Goal: Task Accomplishment & Management: Use online tool/utility

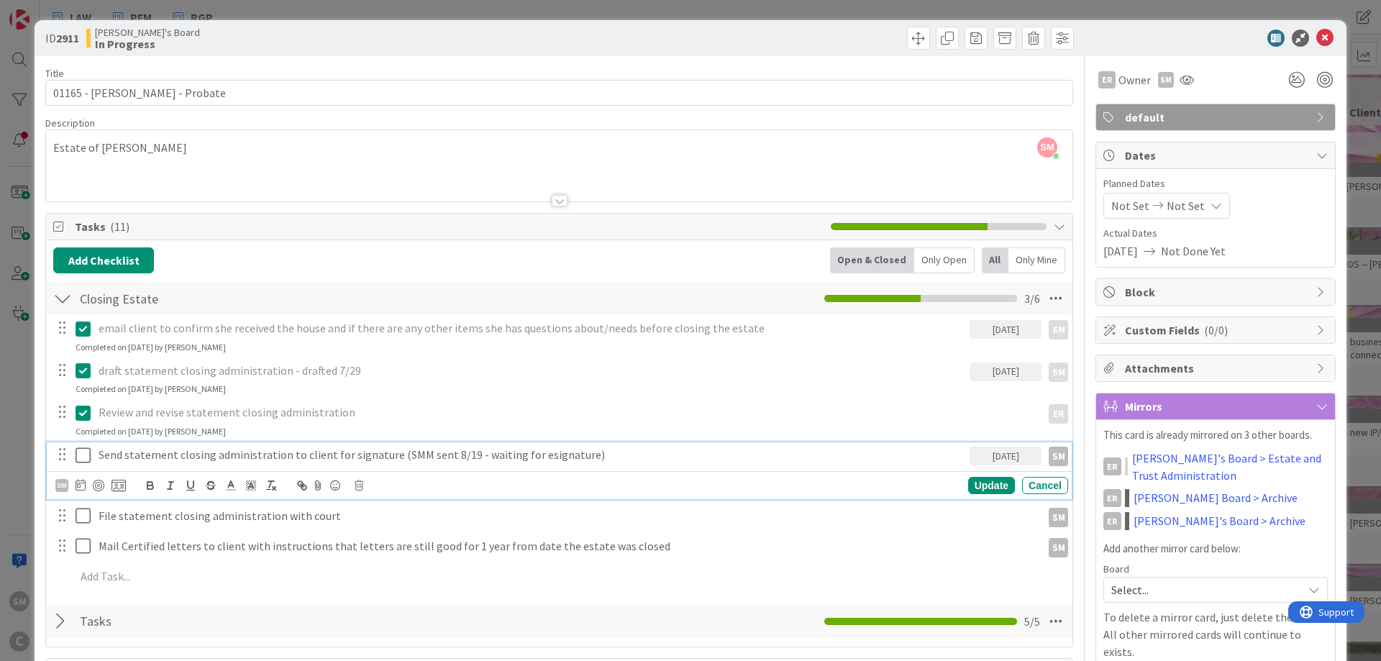
click at [83, 457] on icon at bounding box center [87, 455] width 22 height 17
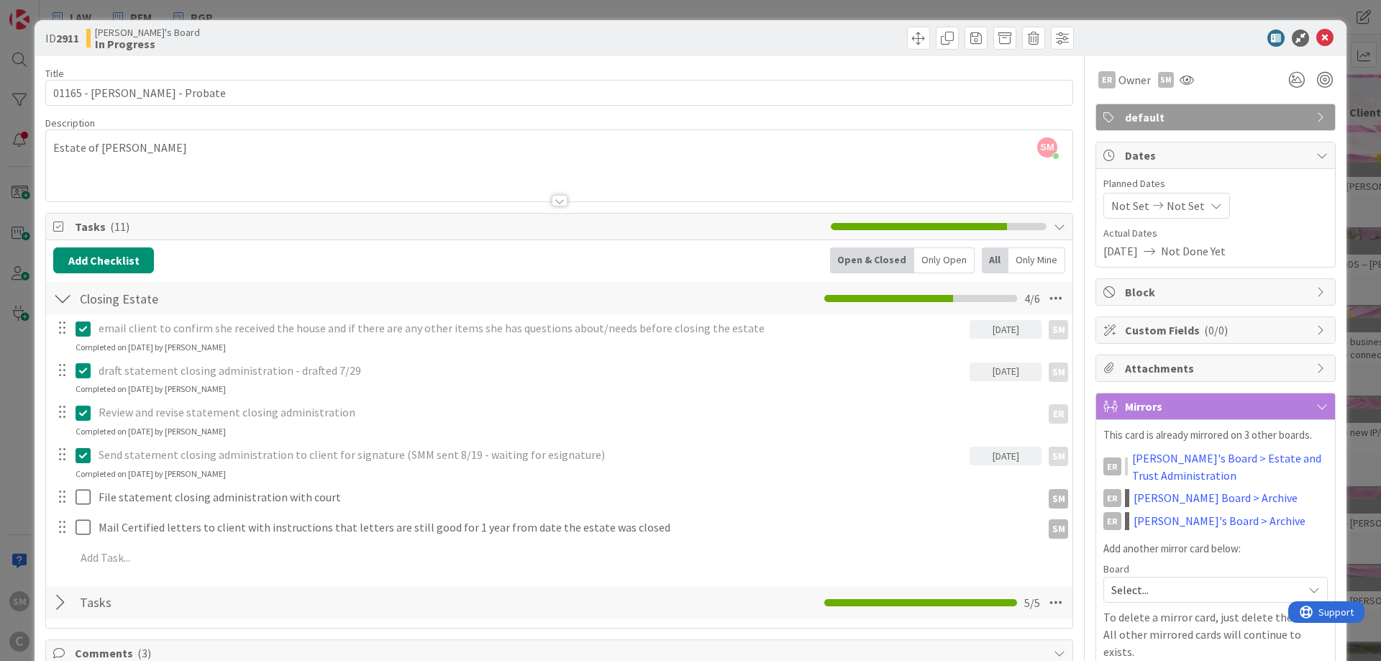
click at [80, 458] on icon at bounding box center [87, 455] width 22 height 17
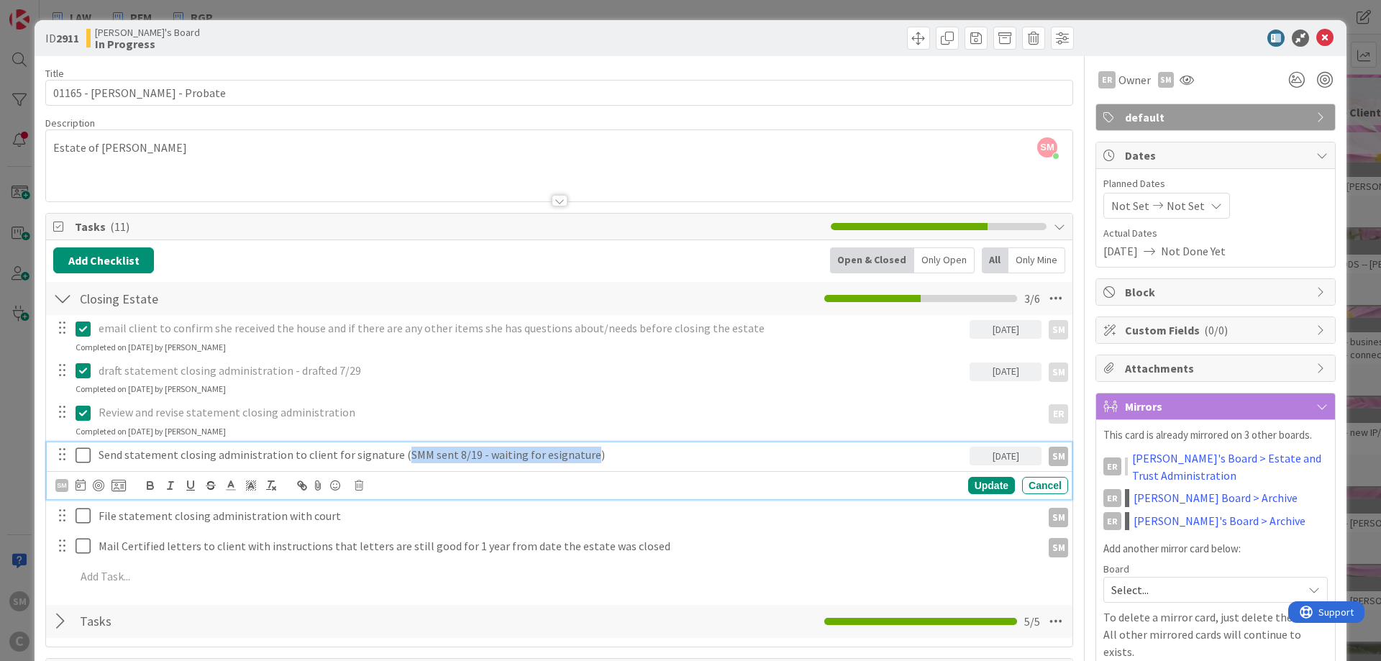
drag, startPoint x: 394, startPoint y: 458, endPoint x: 576, endPoint y: 458, distance: 182.0
click at [576, 458] on p "Send statement closing administration to client for signature (SMM sent 8/19 - …" at bounding box center [531, 455] width 865 height 17
click at [83, 458] on icon at bounding box center [87, 455] width 22 height 17
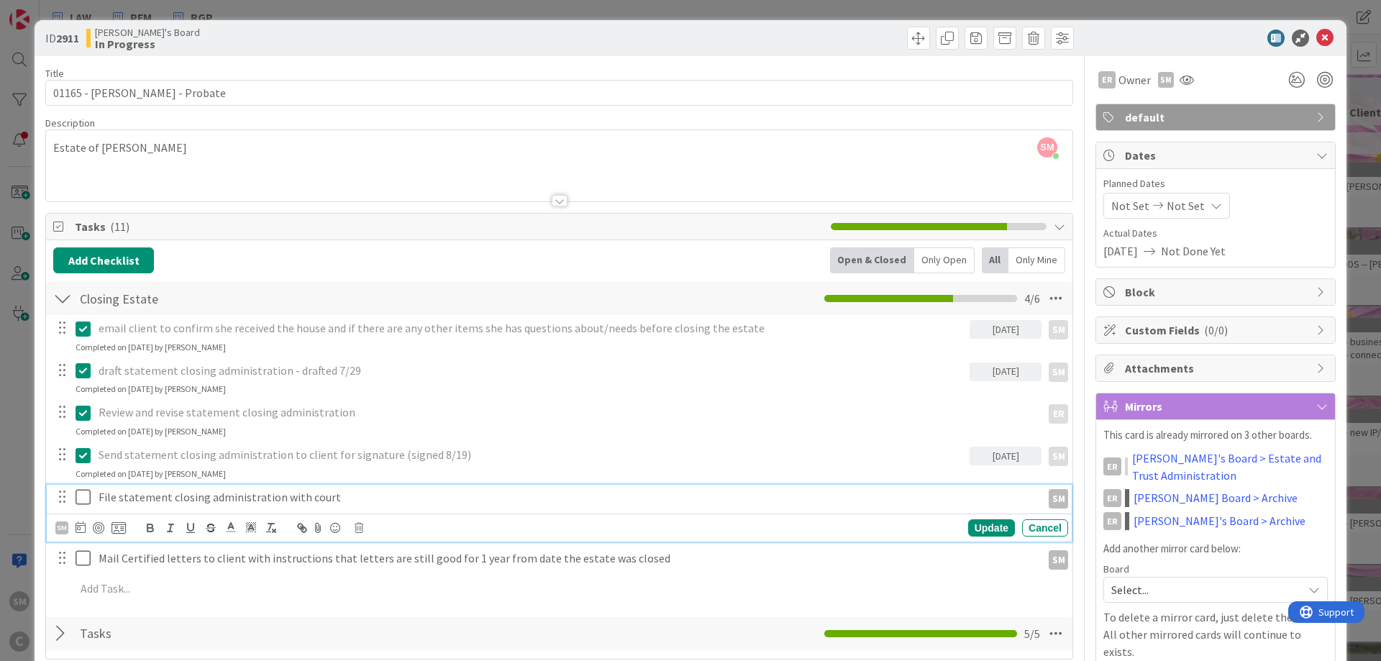
click at [129, 503] on p "File statement closing administration with court" at bounding box center [567, 497] width 937 height 17
click at [329, 504] on p "File statement closing administration with court" at bounding box center [567, 497] width 937 height 17
click at [87, 501] on icon at bounding box center [87, 496] width 22 height 17
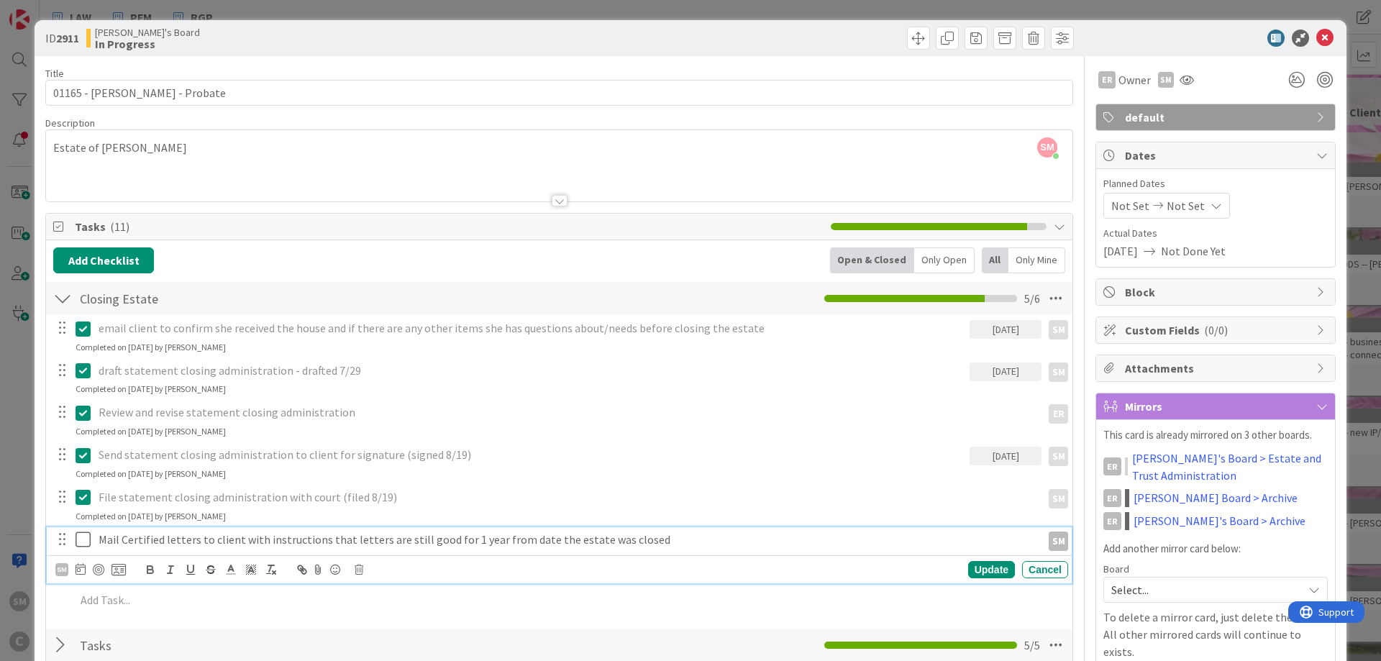
click at [211, 547] on p "Mail Certified letters to client with instructions that letters are still good …" at bounding box center [567, 540] width 937 height 17
click at [688, 545] on p "Mail Certified letters to client with instructions that letters are still good …" at bounding box center [567, 540] width 937 height 17
click at [86, 542] on icon at bounding box center [87, 539] width 22 height 17
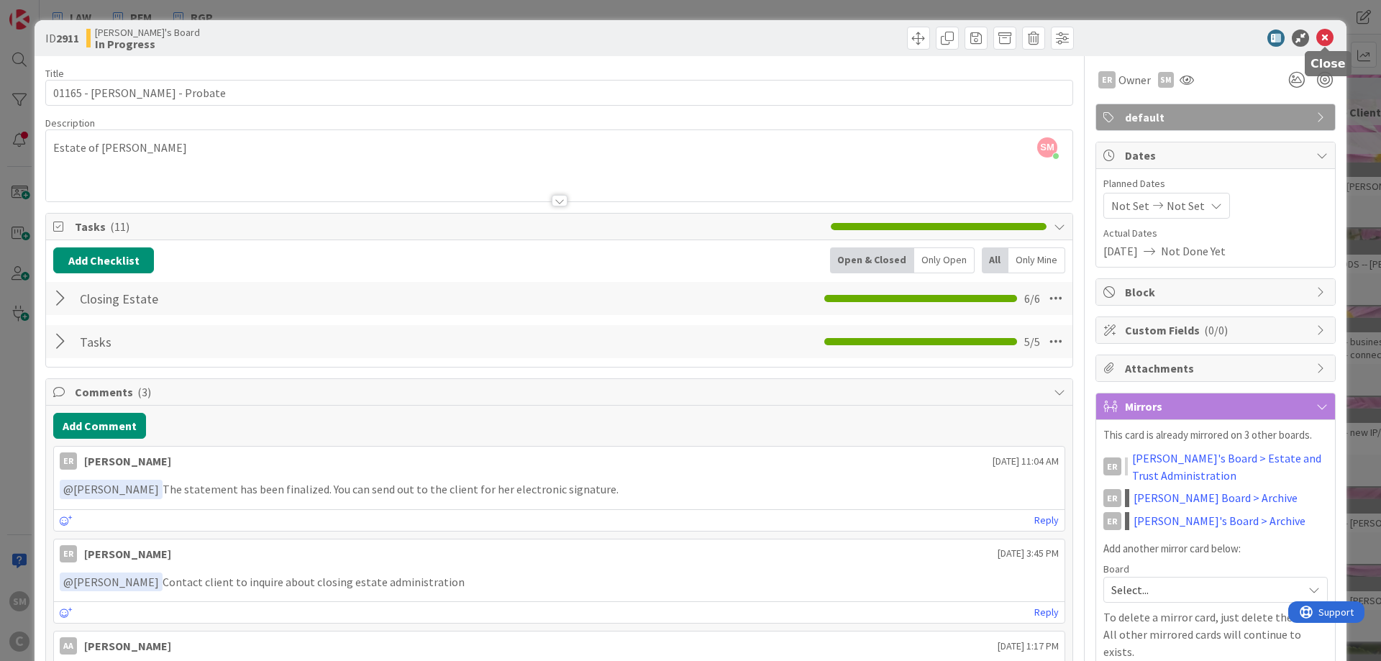
click at [1330, 34] on icon at bounding box center [1325, 37] width 17 height 17
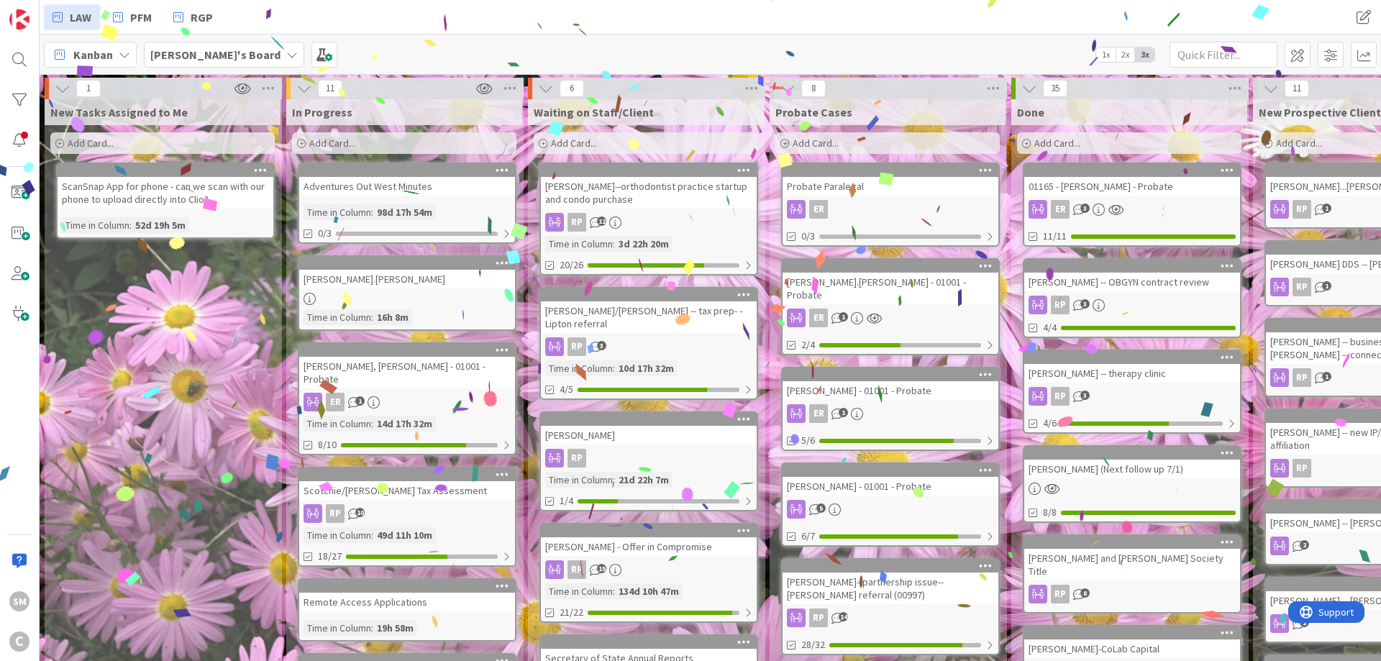
click at [222, 328] on div "New Tasks Assigned to Me Add Card... ScanSnap App for phone - can we scan with …" at bounding box center [163, 666] width 236 height 1135
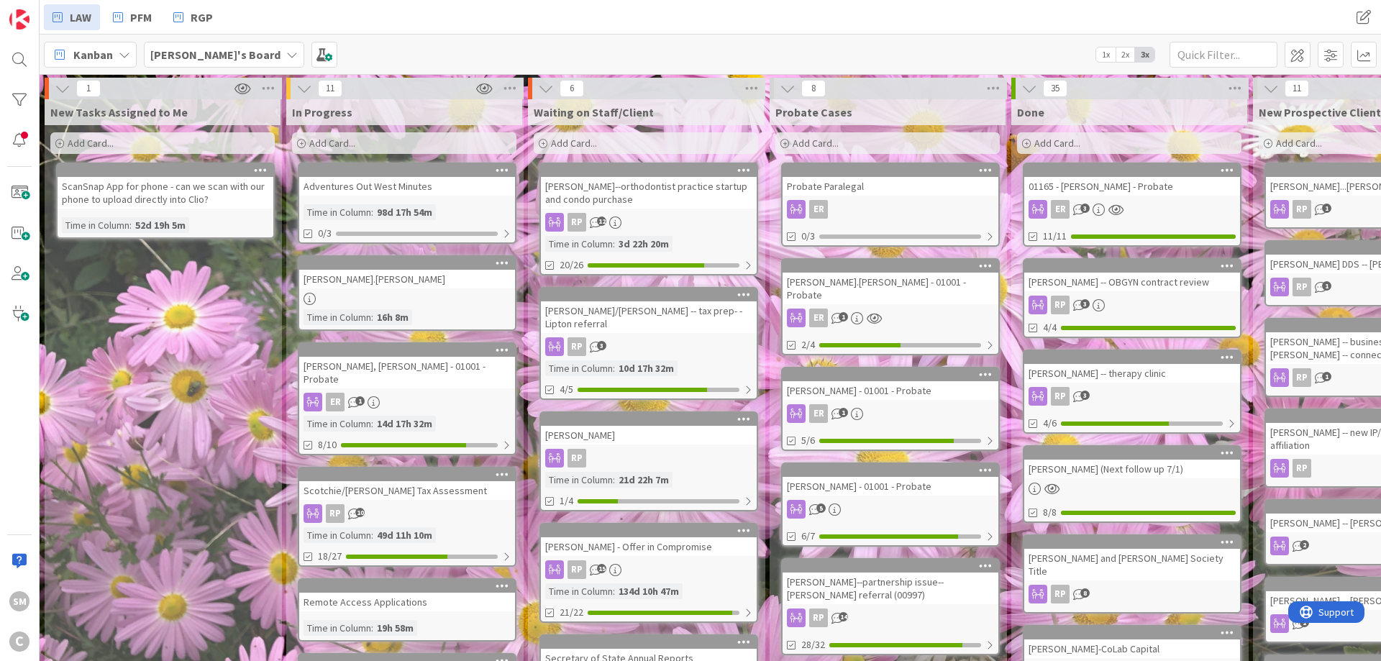
click at [388, 393] on div "ER 1" at bounding box center [407, 402] width 216 height 19
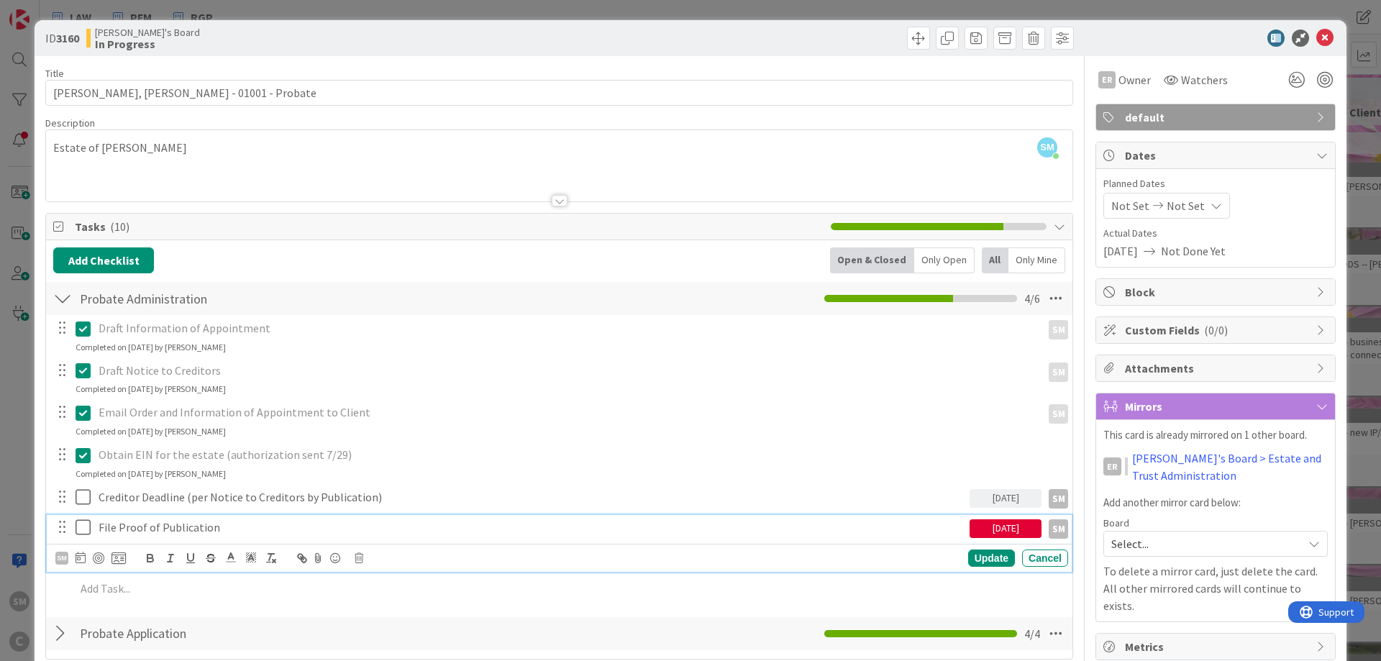
click at [84, 530] on icon at bounding box center [87, 527] width 22 height 17
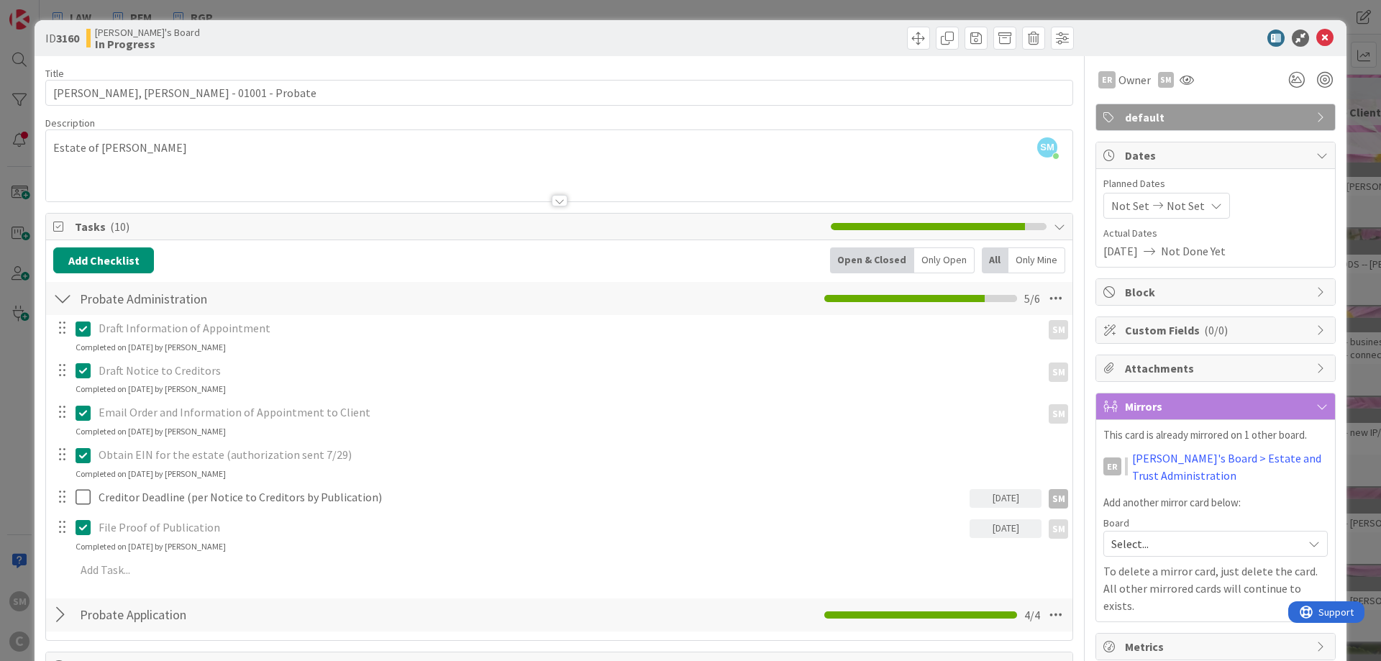
click at [86, 530] on icon at bounding box center [87, 527] width 22 height 17
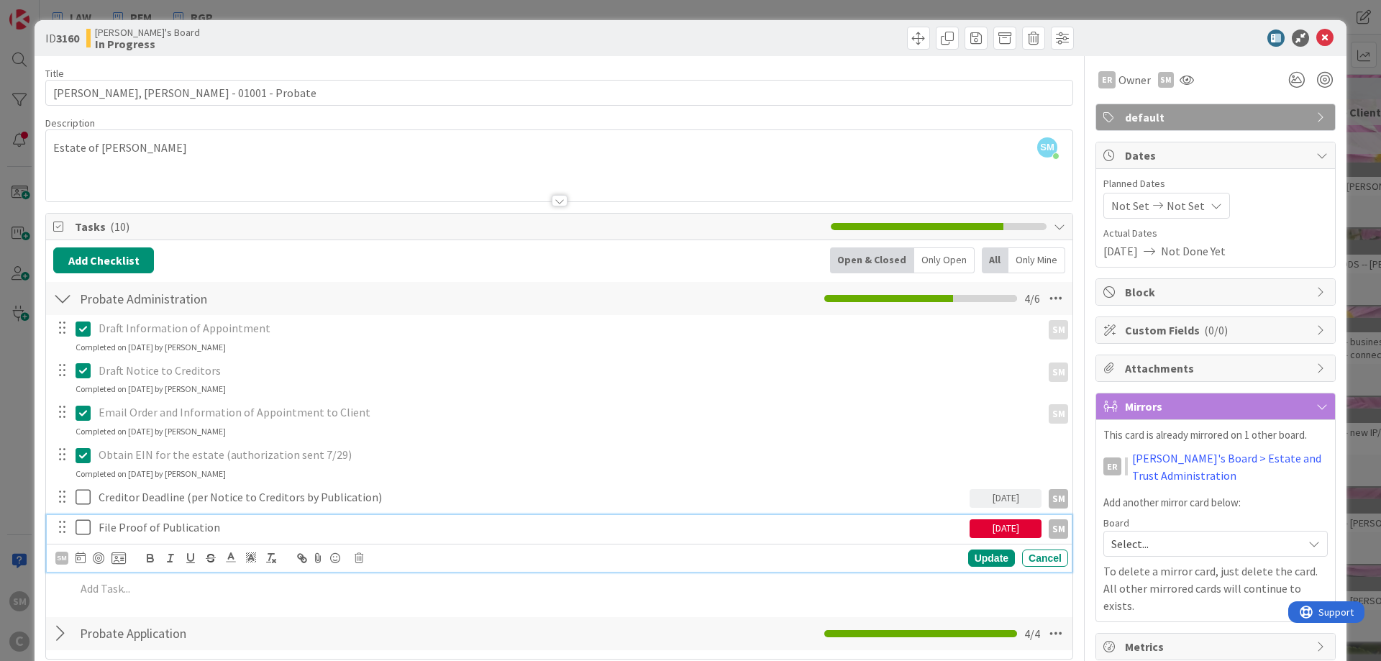
click at [273, 529] on p "File Proof of Publication" at bounding box center [531, 527] width 865 height 17
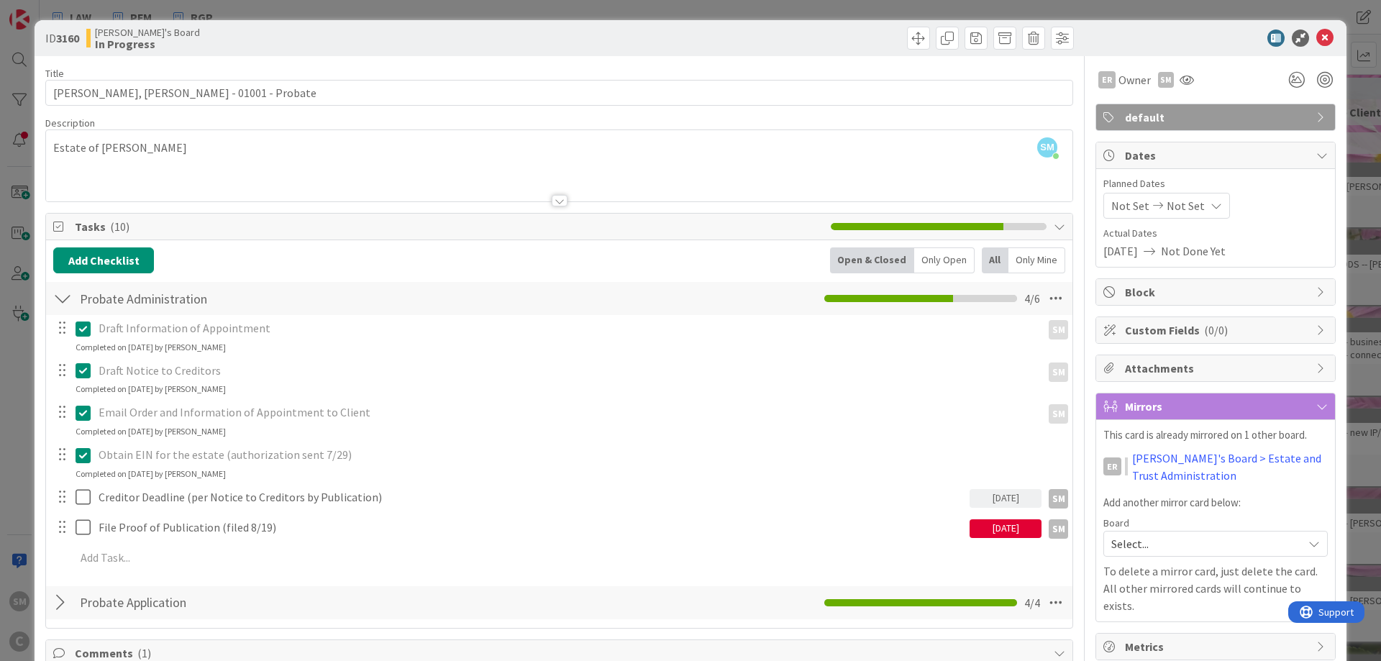
click at [986, 533] on div "[DATE]" at bounding box center [1006, 528] width 72 height 19
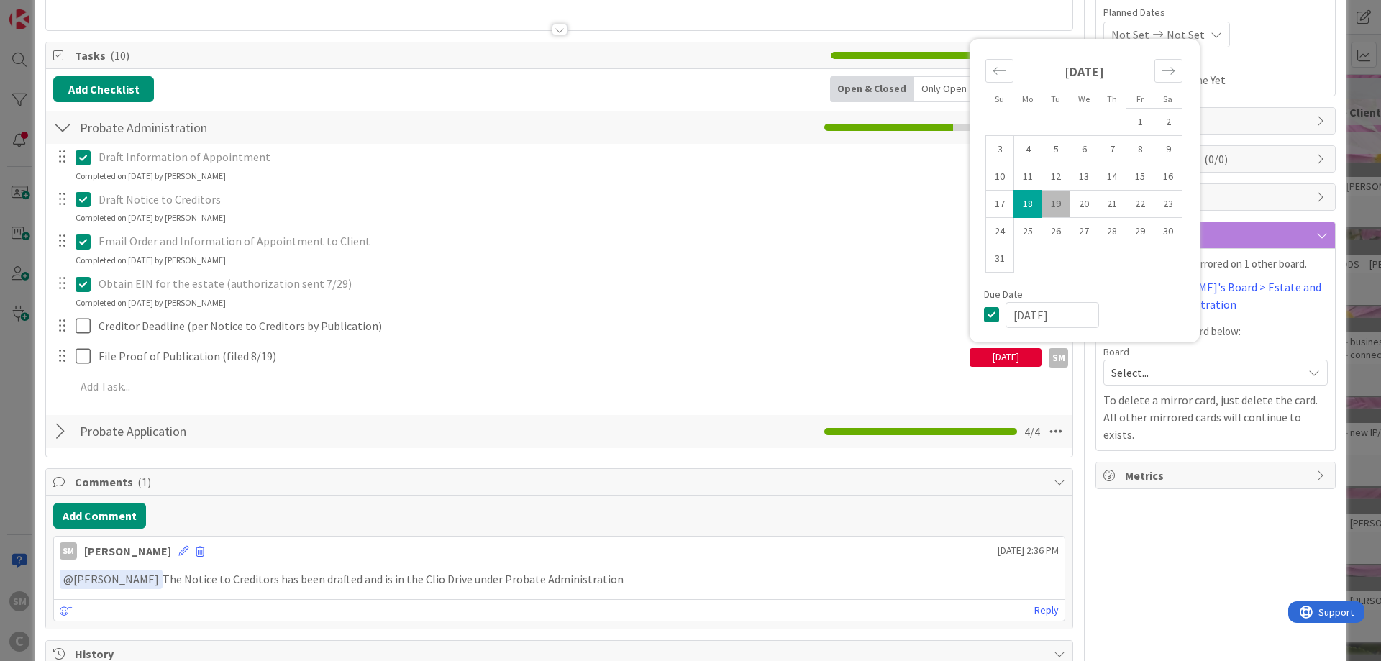
scroll to position [173, 0]
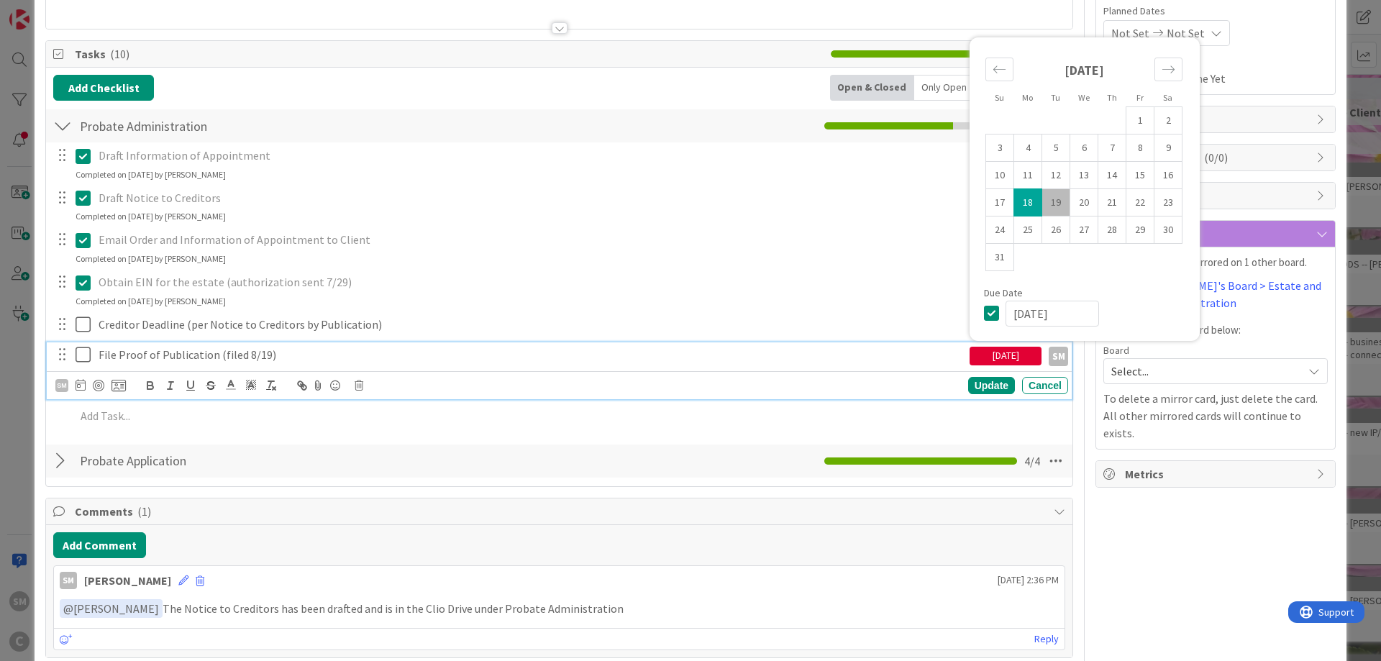
drag, startPoint x: 1061, startPoint y: 201, endPoint x: 481, endPoint y: 350, distance: 598.7
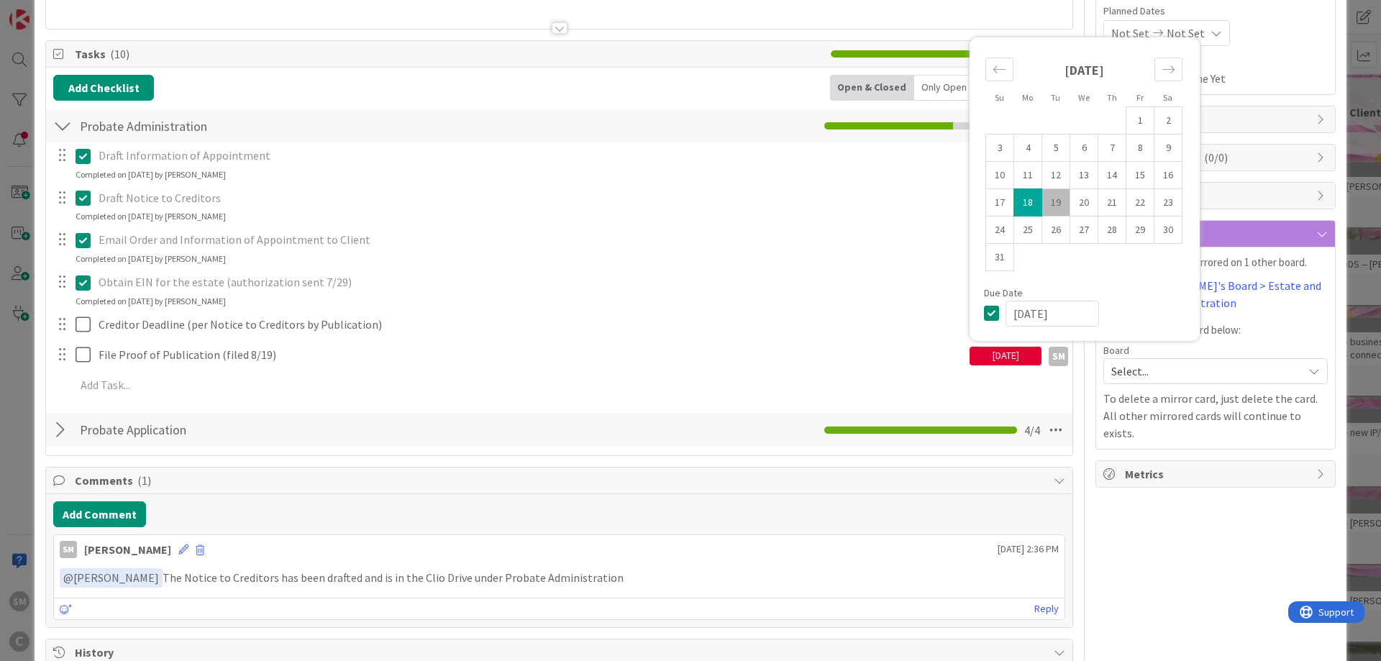
click at [1060, 201] on td "19" at bounding box center [1056, 201] width 28 height 27
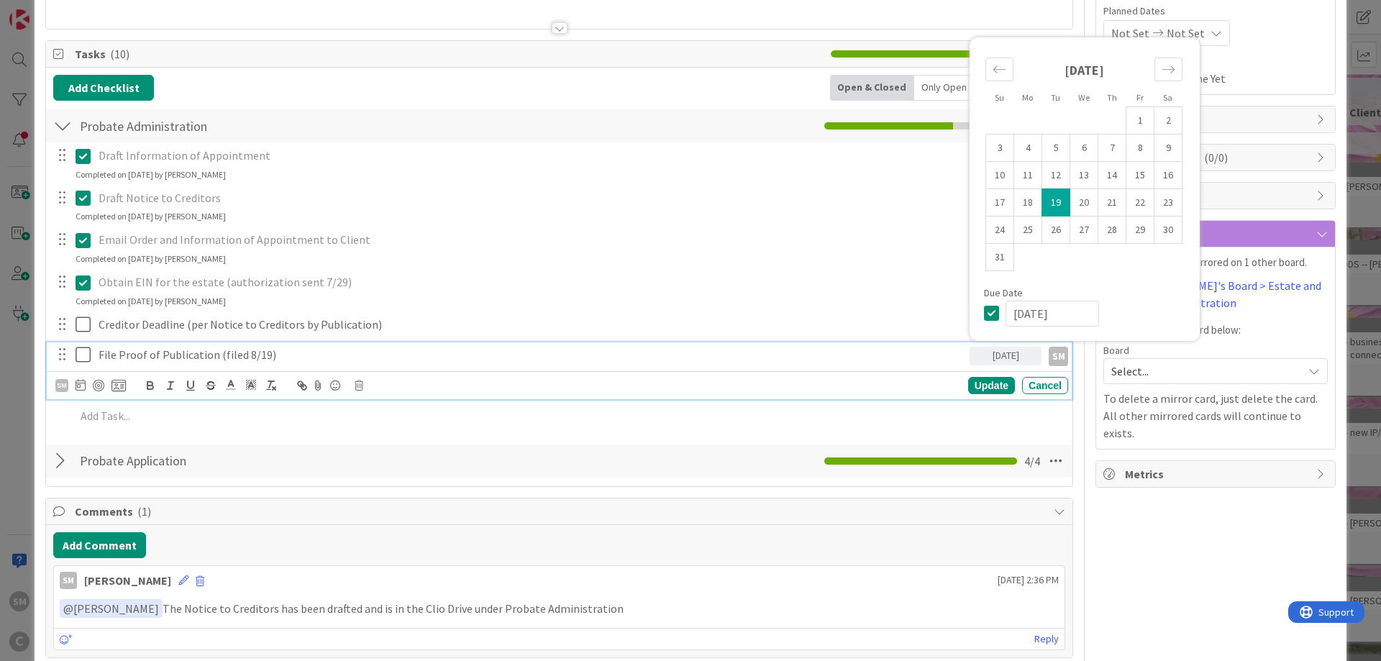
click at [83, 358] on icon at bounding box center [87, 354] width 22 height 17
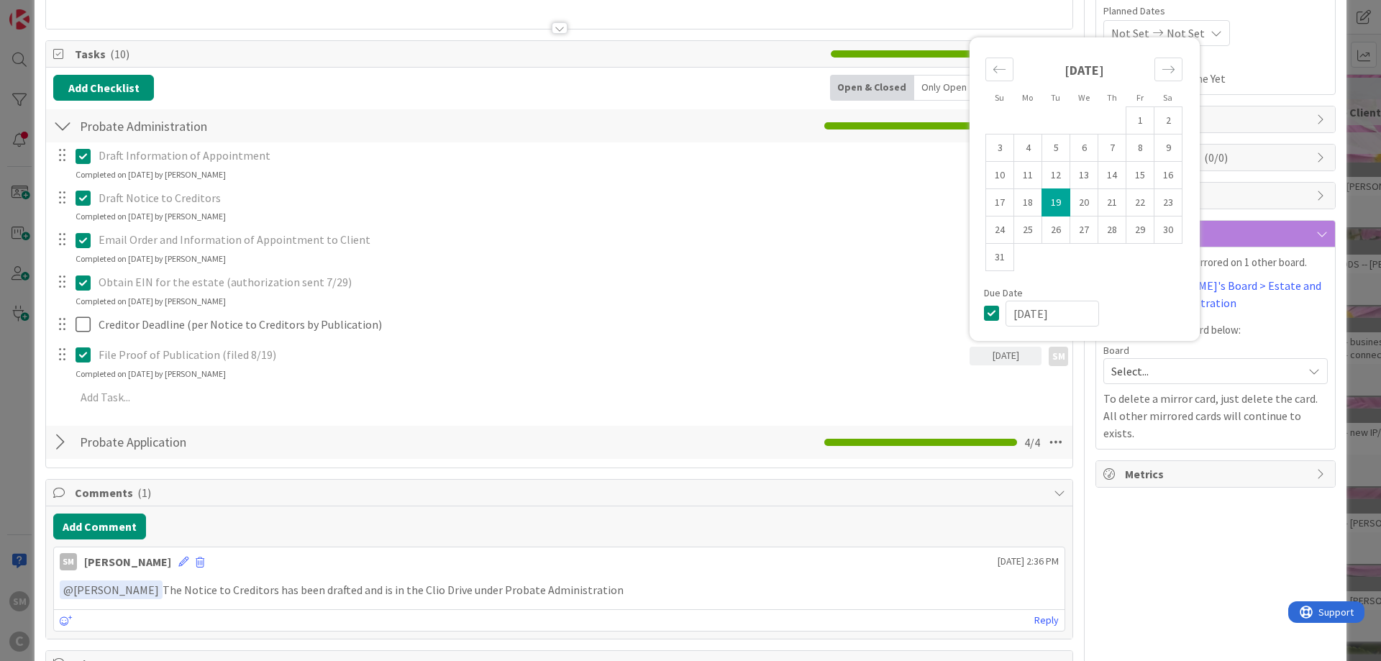
click at [1242, 563] on div "ER Owner SM default Dates Planned Dates Not Set Not Set Actual Dates [DATE] Not…" at bounding box center [1216, 478] width 240 height 1190
click at [1057, 181] on td "12" at bounding box center [1056, 174] width 28 height 27
click at [1062, 197] on td "19" at bounding box center [1056, 201] width 28 height 27
type input "[DATE]"
click at [1173, 525] on div "ER Owner SM default Dates Planned Dates Not Set Not Set Actual Dates [DATE] Not…" at bounding box center [1216, 478] width 240 height 1190
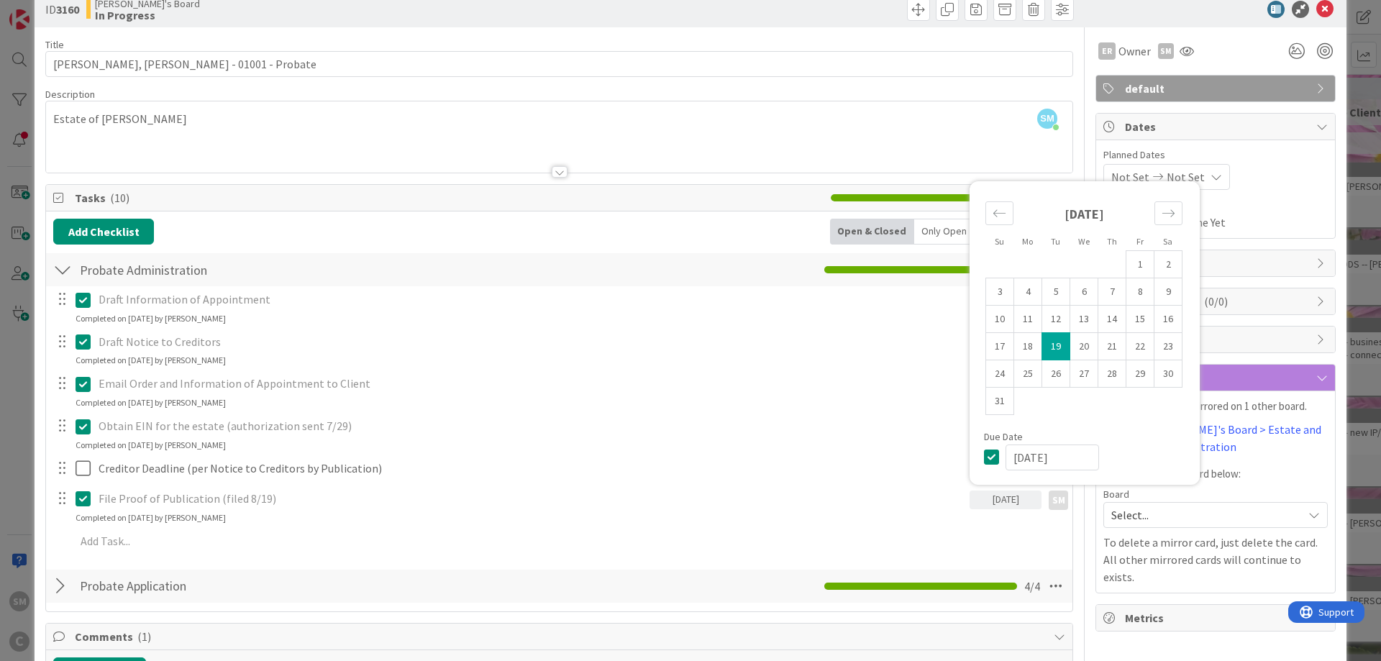
scroll to position [0, 0]
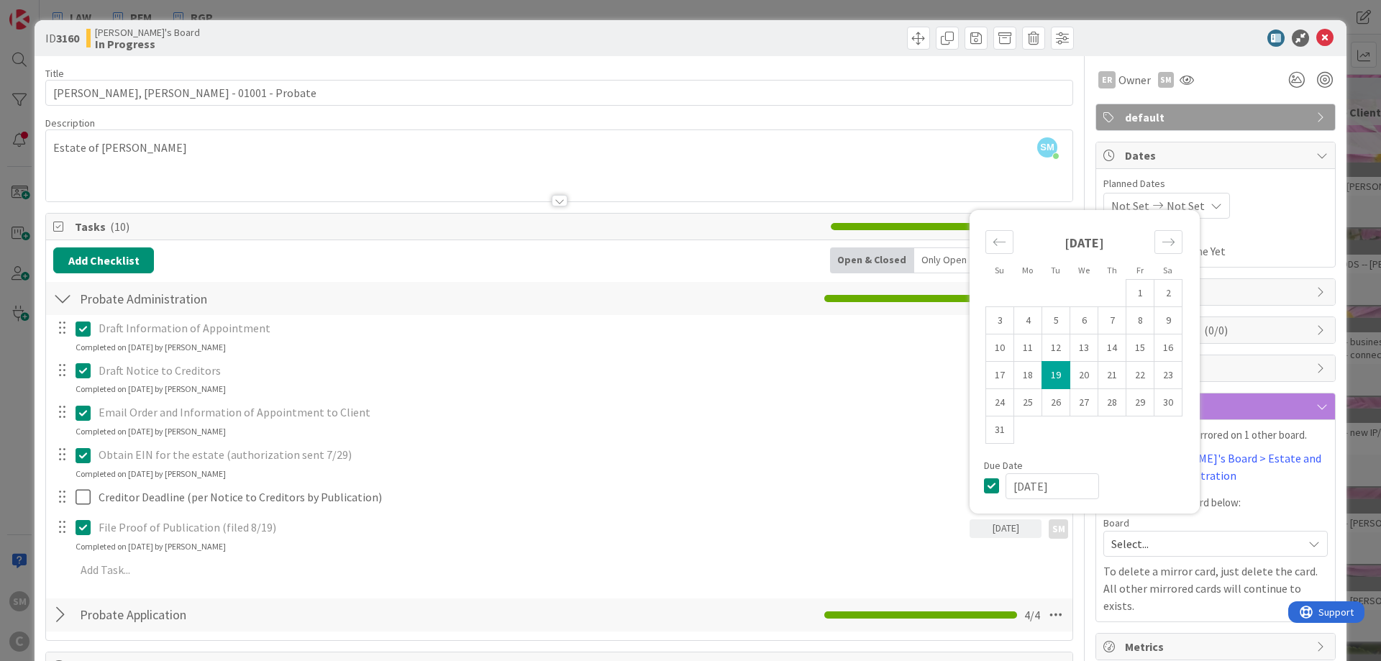
click at [87, 524] on icon at bounding box center [87, 527] width 22 height 17
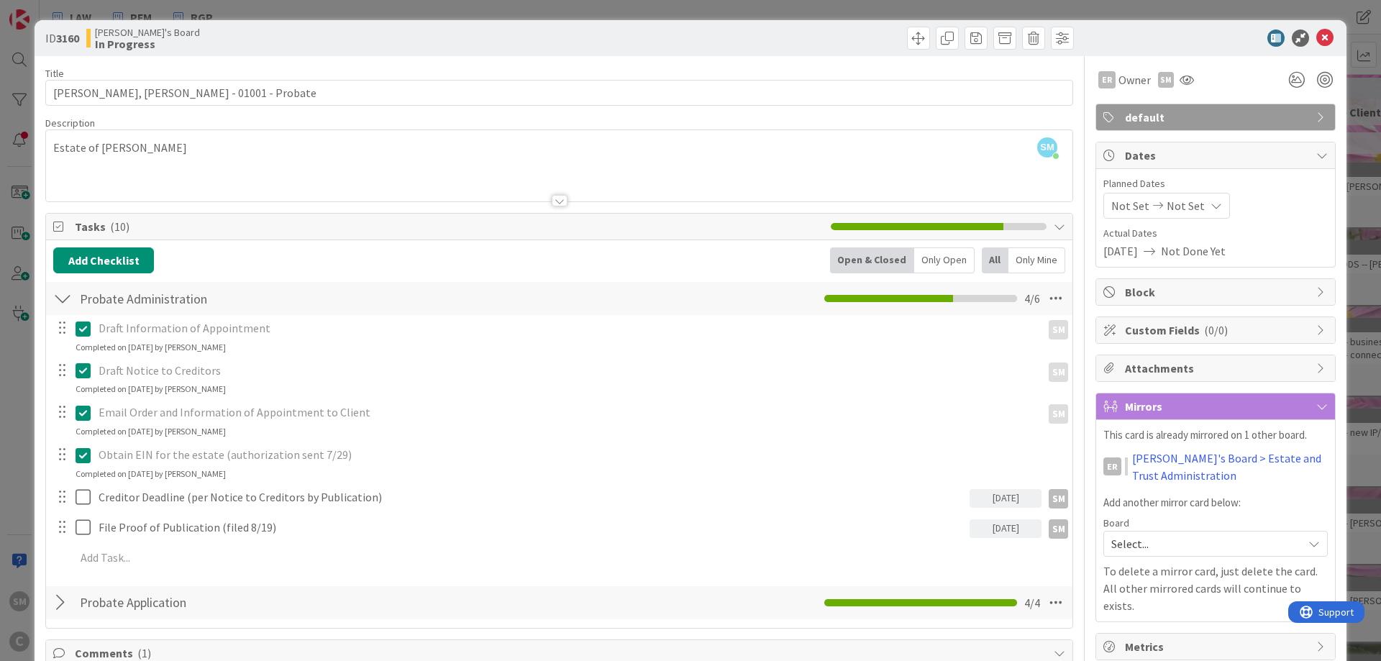
click at [986, 558] on div "Draft Information of Appointment SM SM Update Cancel Completed on [DATE] by [PE…" at bounding box center [559, 445] width 1012 height 261
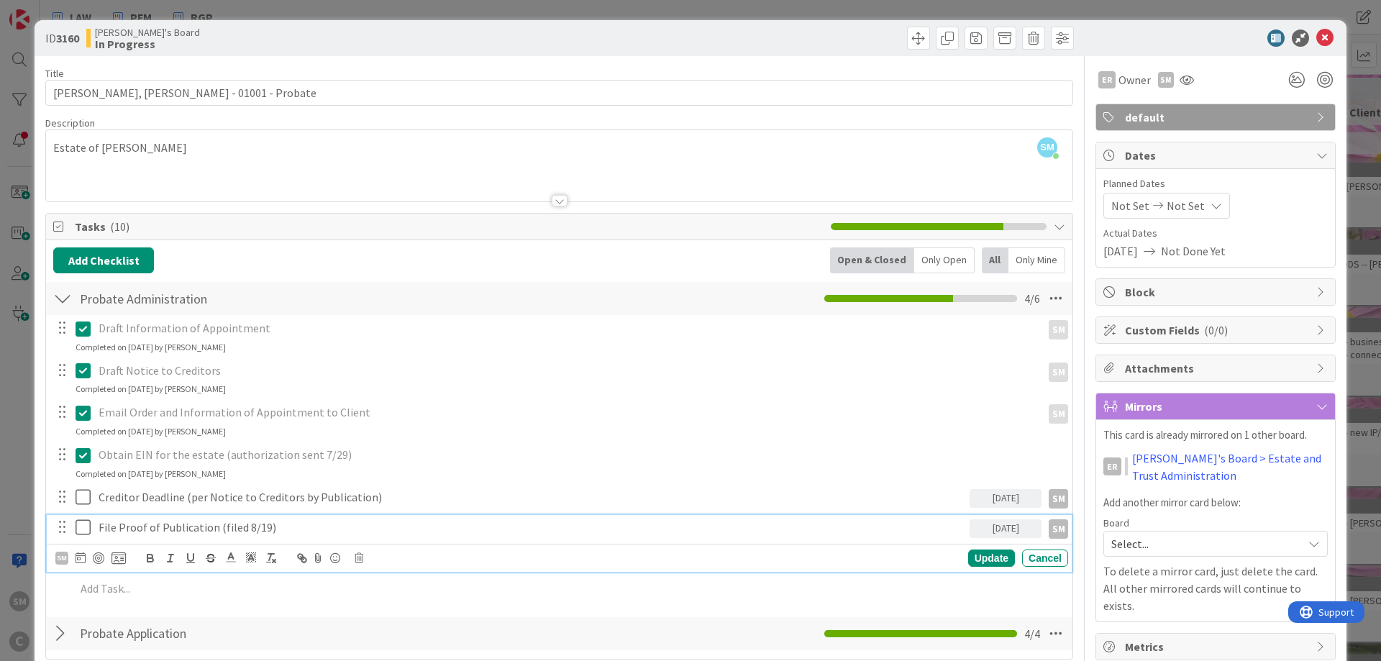
click at [82, 530] on icon at bounding box center [87, 527] width 22 height 17
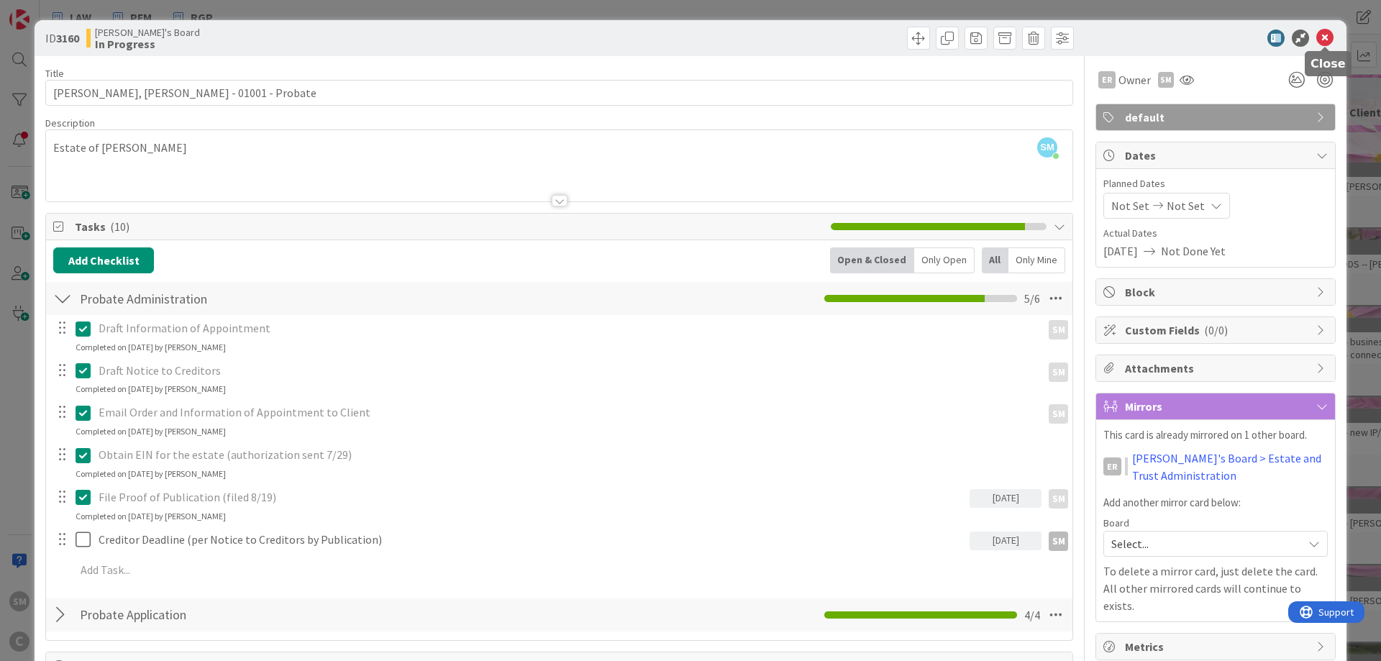
click at [1326, 37] on icon at bounding box center [1325, 37] width 17 height 17
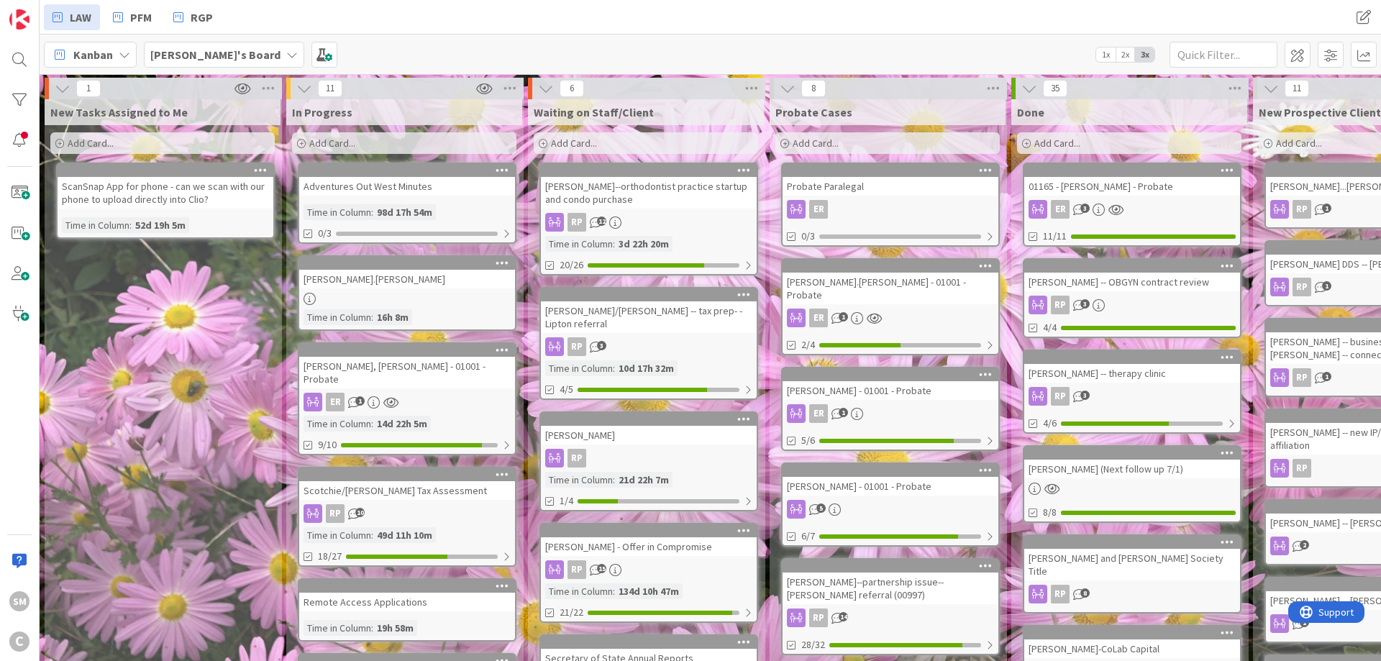
click at [204, 378] on div "New Tasks Assigned to Me Add Card... ScanSnap App for phone - can we scan with …" at bounding box center [163, 666] width 236 height 1135
click at [388, 360] on div "[PERSON_NAME], [PERSON_NAME] - 01001 - Probate" at bounding box center [407, 373] width 216 height 32
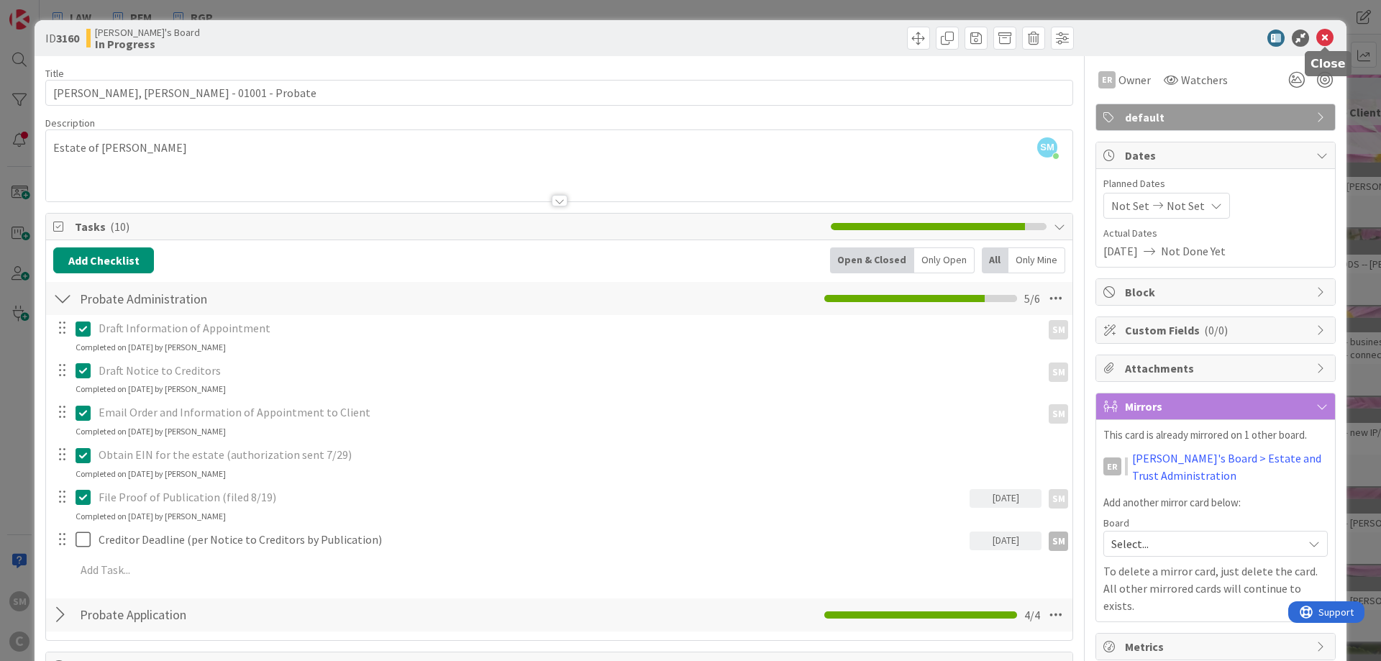
click at [1329, 37] on icon at bounding box center [1325, 37] width 17 height 17
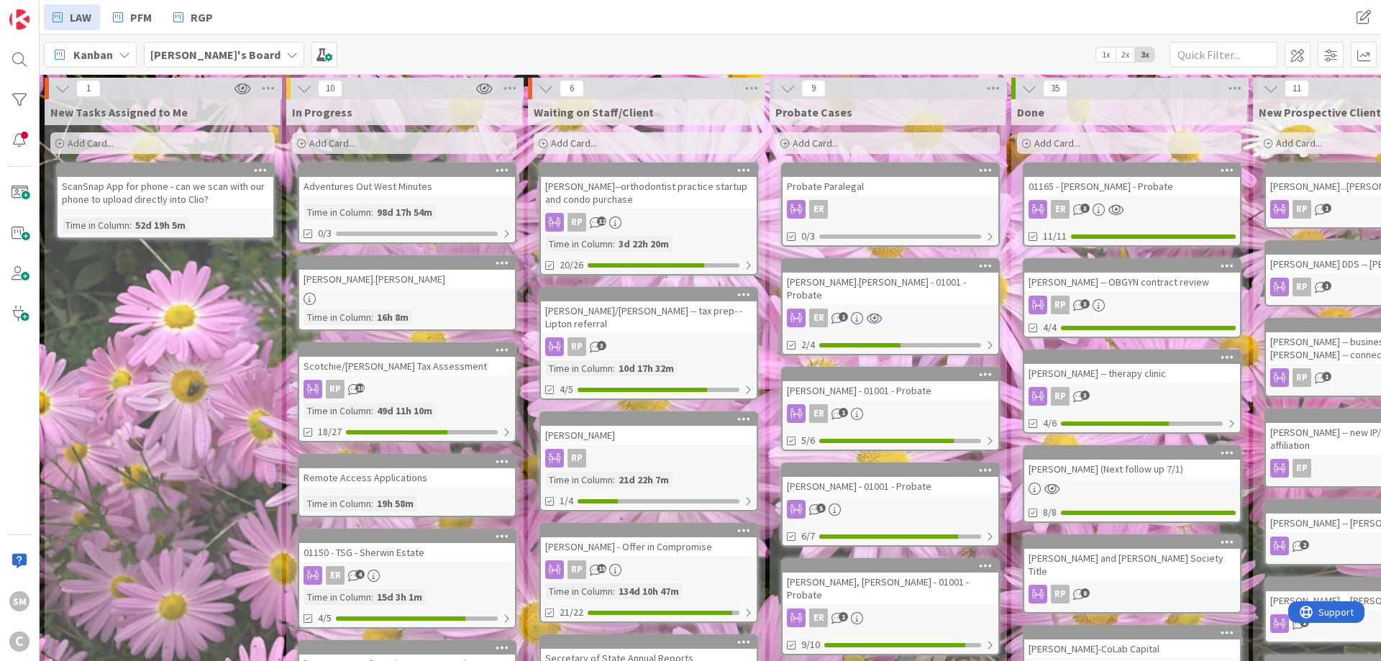
click at [138, 410] on div "New Tasks Assigned to Me Add Card... ScanSnap App for phone - can we scan with …" at bounding box center [163, 634] width 236 height 1070
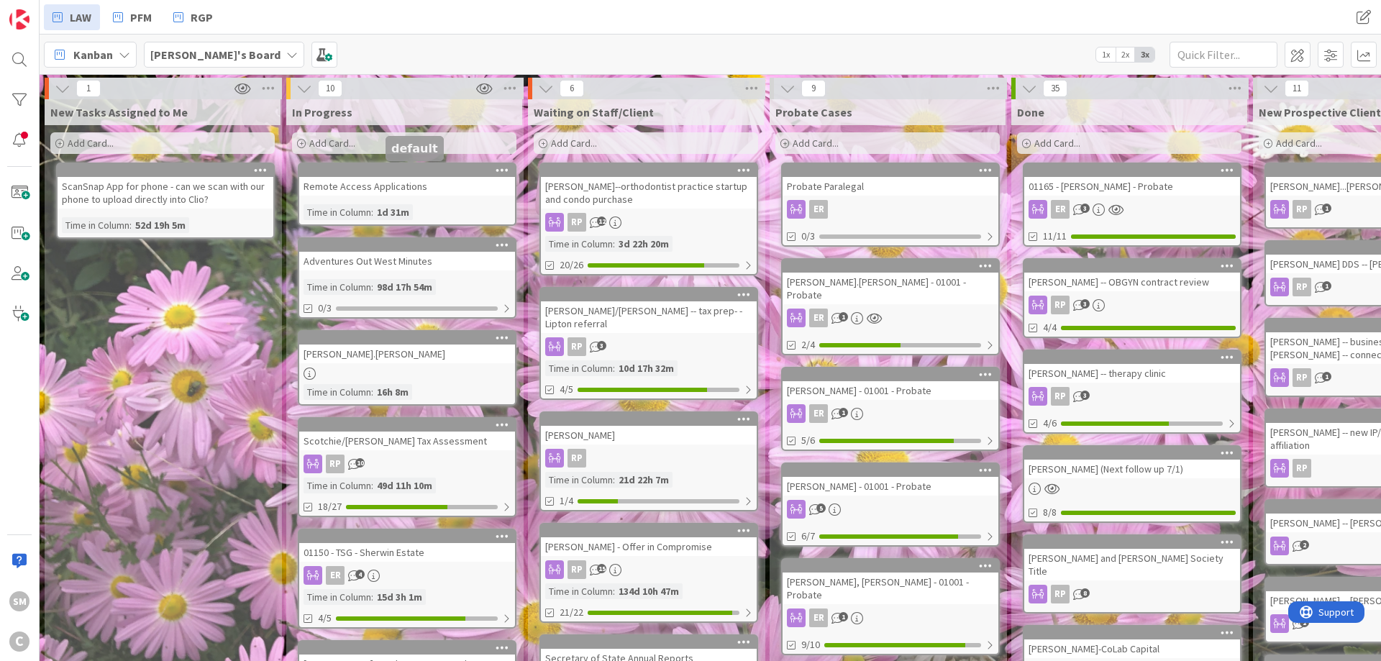
click at [152, 440] on div "New Tasks Assigned to Me Add Card... ScanSnap App for phone - can we scan with …" at bounding box center [163, 634] width 236 height 1070
